Goal: Task Accomplishment & Management: Manage account settings

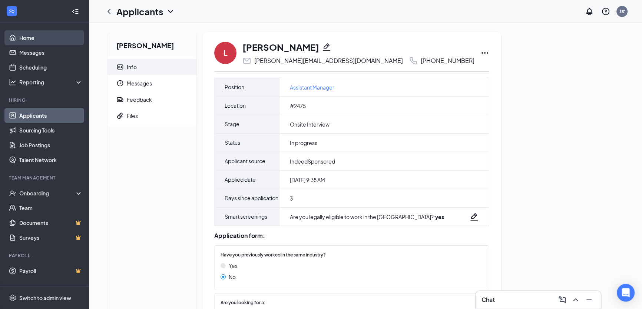
click at [47, 40] on link "Home" at bounding box center [50, 37] width 63 height 15
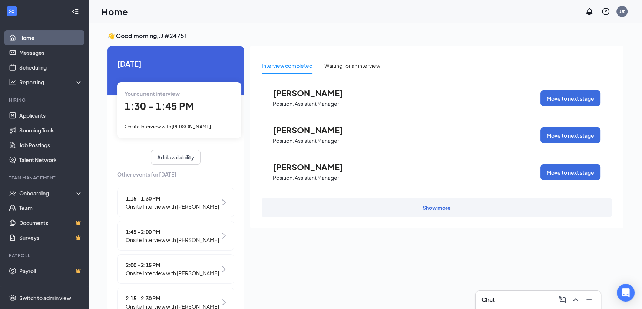
click at [170, 113] on div "1:30 - 1:45 PM" at bounding box center [178, 106] width 109 height 15
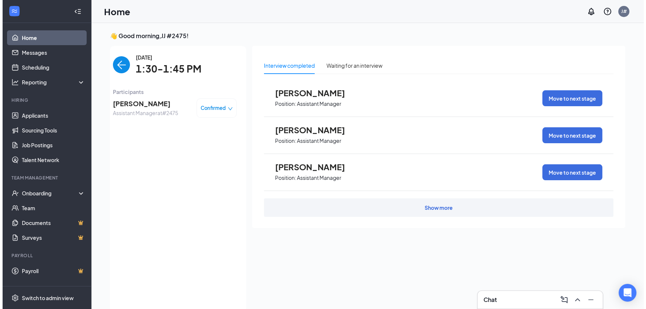
scroll to position [3, 0]
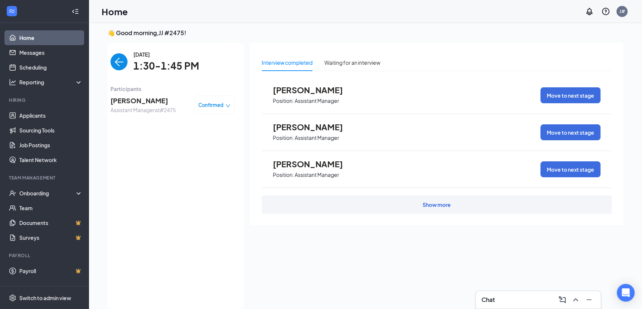
click at [151, 100] on span "[PERSON_NAME]" at bounding box center [142, 101] width 65 height 10
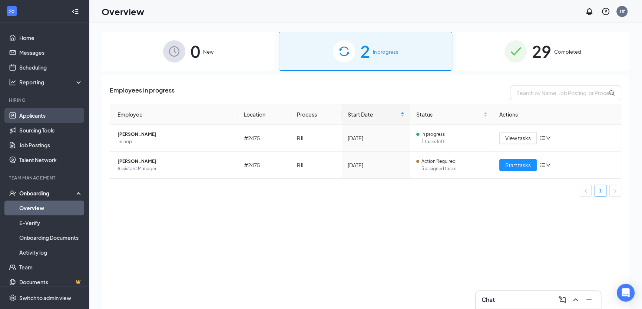
click at [55, 119] on link "Applicants" at bounding box center [50, 115] width 63 height 15
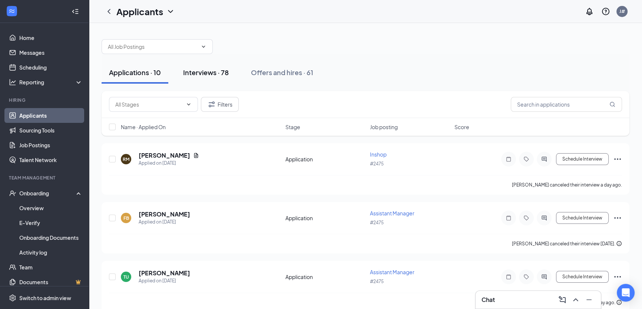
click at [199, 74] on div "Interviews · 78" at bounding box center [206, 72] width 46 height 9
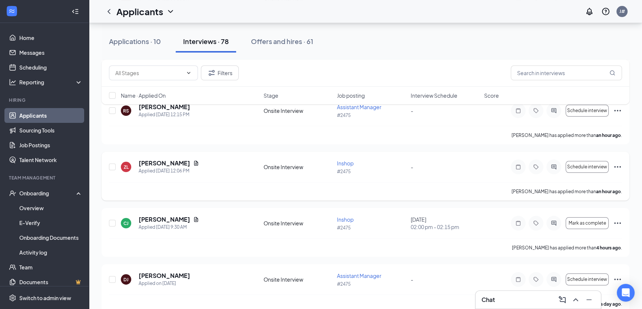
scroll to position [202, 0]
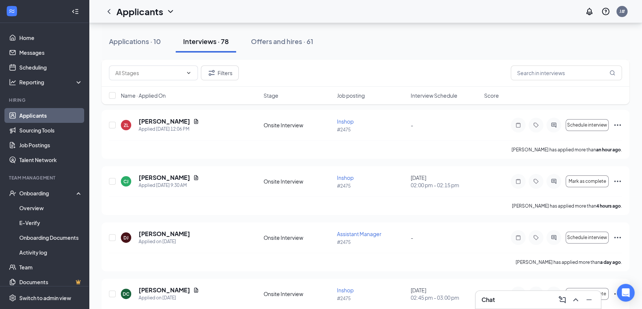
click at [420, 100] on div "Name · Applied On Stage Job posting Interview Schedule Score" at bounding box center [364, 96] width 527 height 18
click at [426, 92] on span "Interview Schedule" at bounding box center [433, 95] width 47 height 7
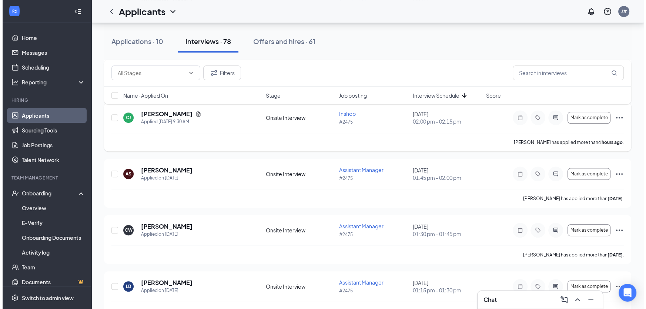
scroll to position [606, 0]
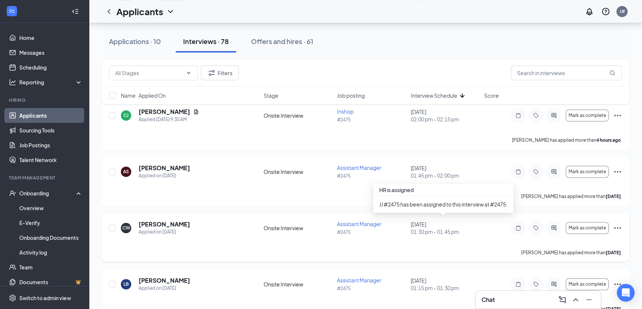
click at [436, 221] on div "[DATE] 01:30 pm - 01:45 pm" at bounding box center [444, 228] width 69 height 15
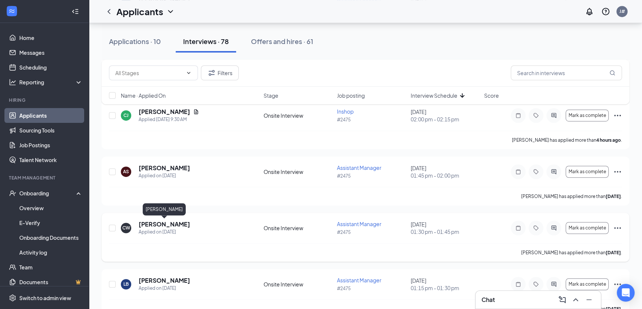
drag, startPoint x: 177, startPoint y: 224, endPoint x: 181, endPoint y: 222, distance: 4.6
click at [177, 225] on h5 "[PERSON_NAME]" at bounding box center [164, 224] width 51 height 8
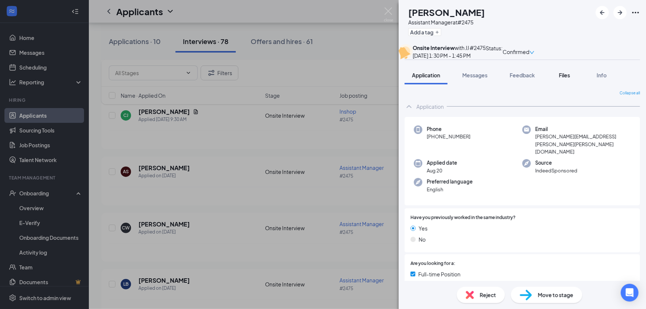
click at [569, 79] on span "Files" at bounding box center [564, 75] width 11 height 7
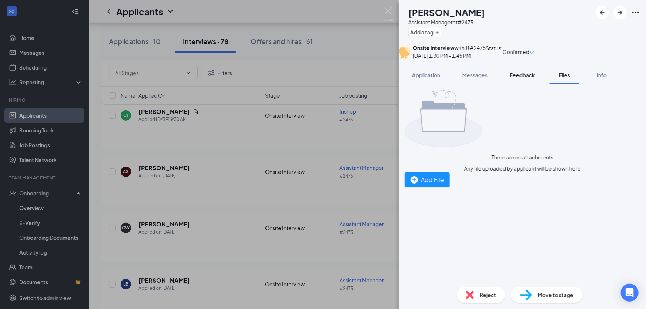
click at [514, 79] on span "Feedback" at bounding box center [522, 75] width 25 height 7
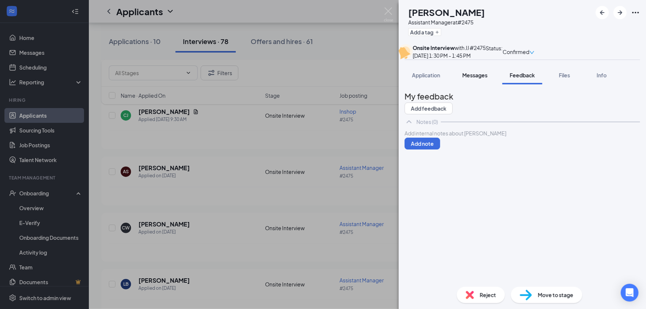
click at [471, 79] on span "Messages" at bounding box center [475, 75] width 25 height 7
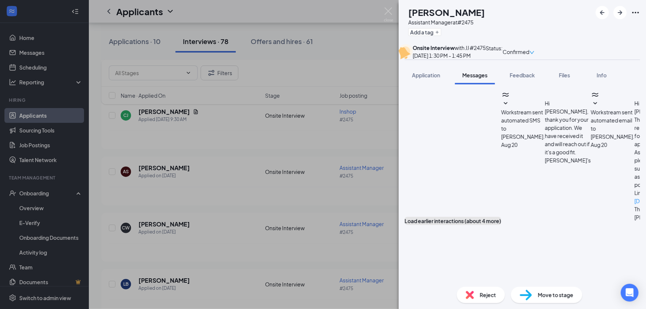
click at [502, 217] on button "Load earlier interactions (about 4 more)" at bounding box center [453, 221] width 97 height 8
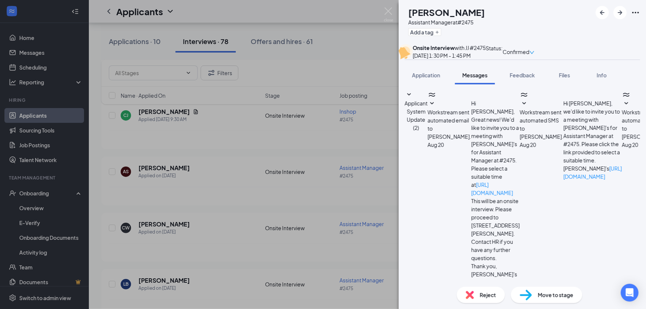
click at [635, 121] on div "Applicant System Update (2) Workstream sent automated email to [PERSON_NAME]. […" at bounding box center [523, 220] width 236 height 261
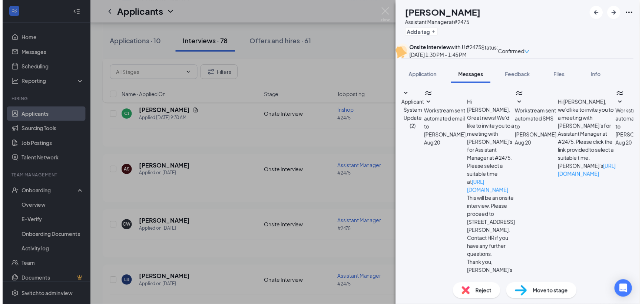
scroll to position [326, 0]
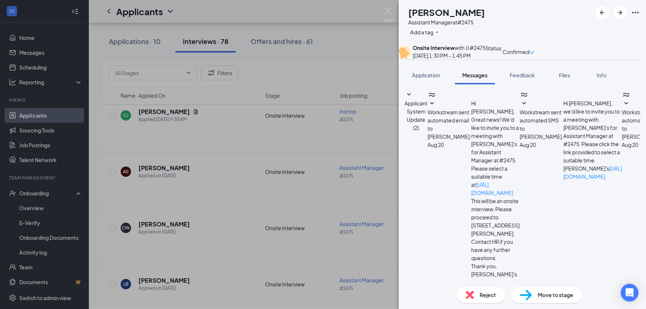
click at [366, 141] on div "CW [PERSON_NAME] Assistant Manager at #2475 Add a tag Onsite Interview with JJ …" at bounding box center [323, 154] width 646 height 309
click at [383, 8] on div "CW [PERSON_NAME] Assistant Manager at #2475 Add a tag Onsite Interview with JJ …" at bounding box center [323, 154] width 646 height 309
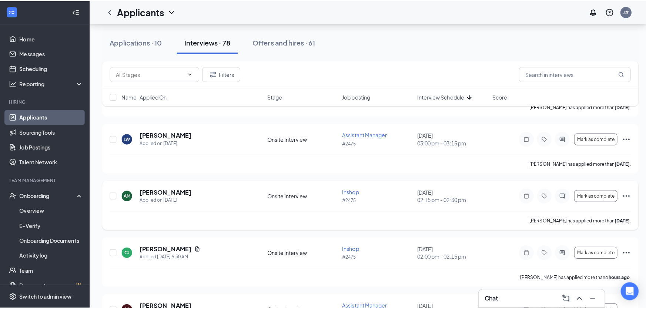
scroll to position [471, 0]
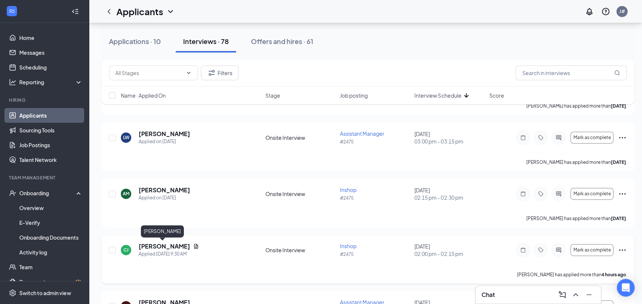
click at [157, 243] on h5 "[PERSON_NAME]" at bounding box center [164, 247] width 51 height 8
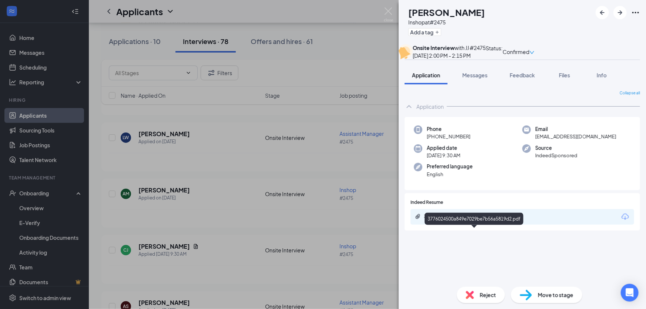
drag, startPoint x: 450, startPoint y: 238, endPoint x: 449, endPoint y: 233, distance: 4.8
click at [450, 225] on div "3776024500a849e7029be7b56a5819d2.pdf" at bounding box center [523, 217] width 224 height 16
click at [450, 220] on div "3776024500a849e7029be7b56a5819d2.pdf" at bounding box center [476, 217] width 104 height 6
